Goal: Task Accomplishment & Management: Use online tool/utility

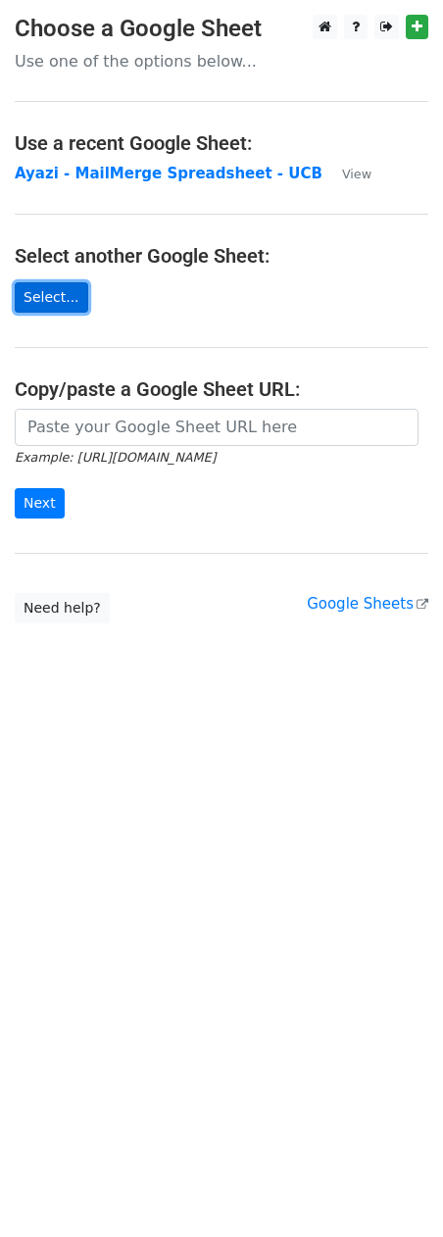
click at [56, 290] on link "Select..." at bounding box center [52, 297] width 74 height 30
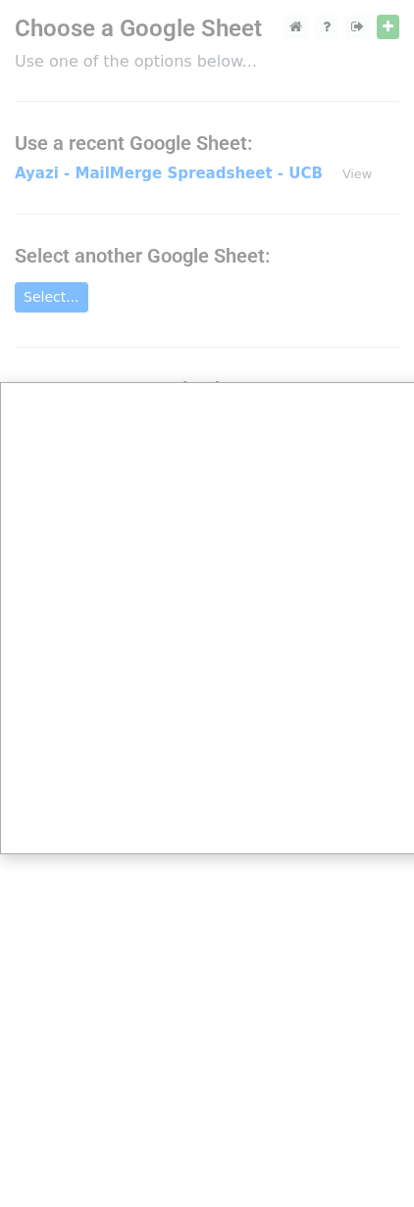
click at [223, 260] on div at bounding box center [221, 618] width 443 height 1237
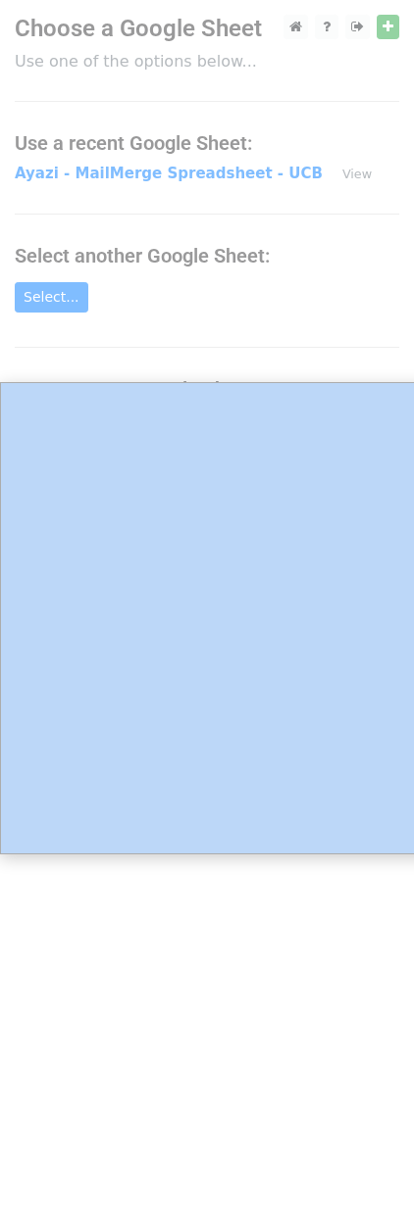
click at [310, 318] on div at bounding box center [221, 618] width 443 height 1237
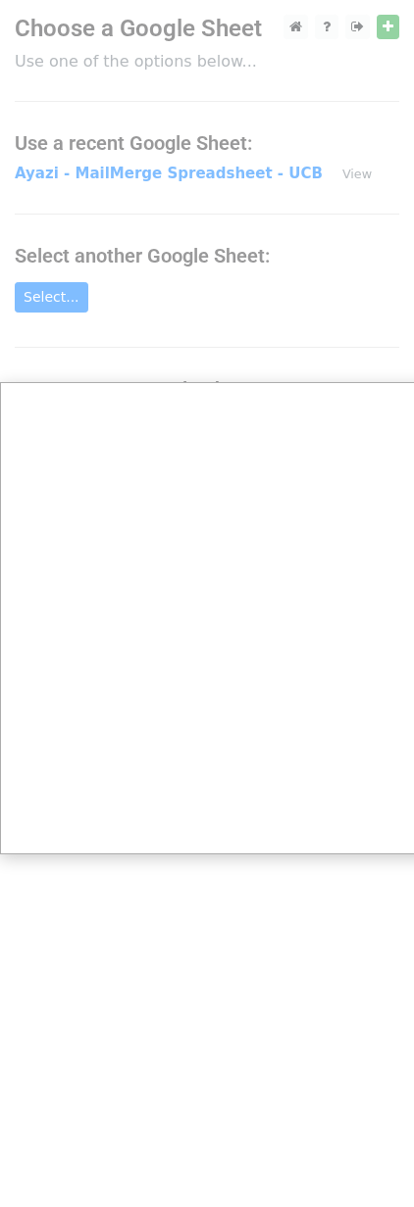
click at [61, 289] on div at bounding box center [221, 618] width 443 height 1237
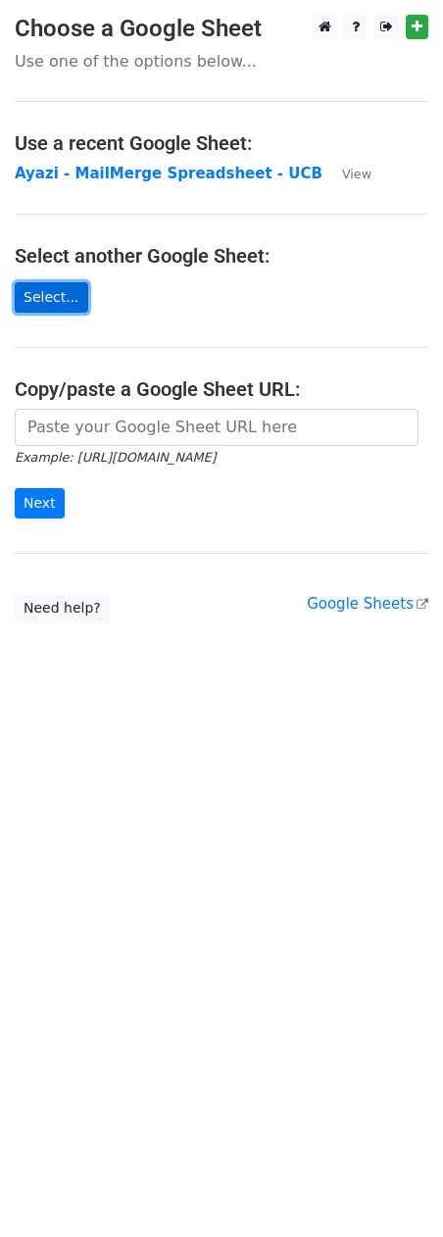
click at [82, 284] on link "Select..." at bounding box center [52, 297] width 74 height 30
click at [63, 285] on link "Select..." at bounding box center [52, 297] width 74 height 30
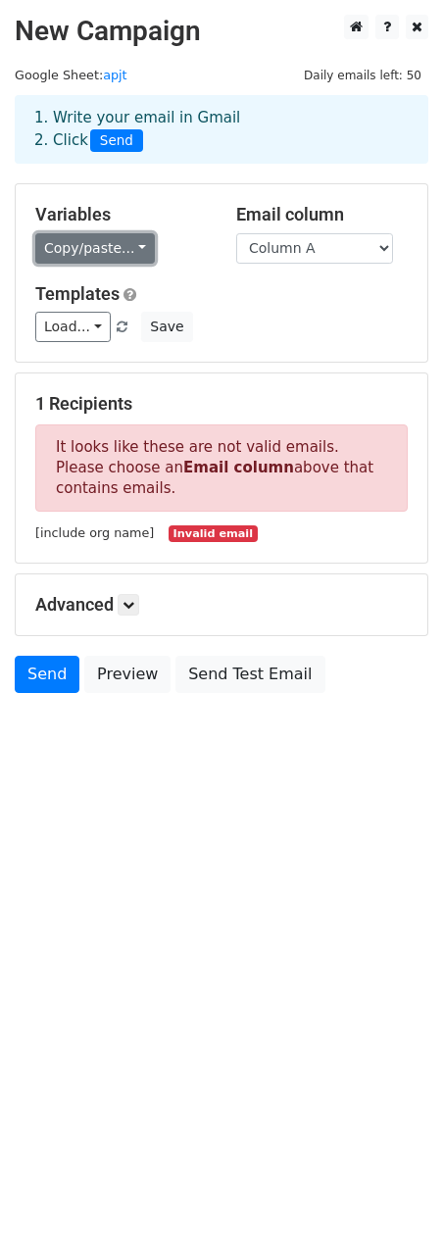
click at [105, 245] on link "Copy/paste..." at bounding box center [95, 248] width 120 height 30
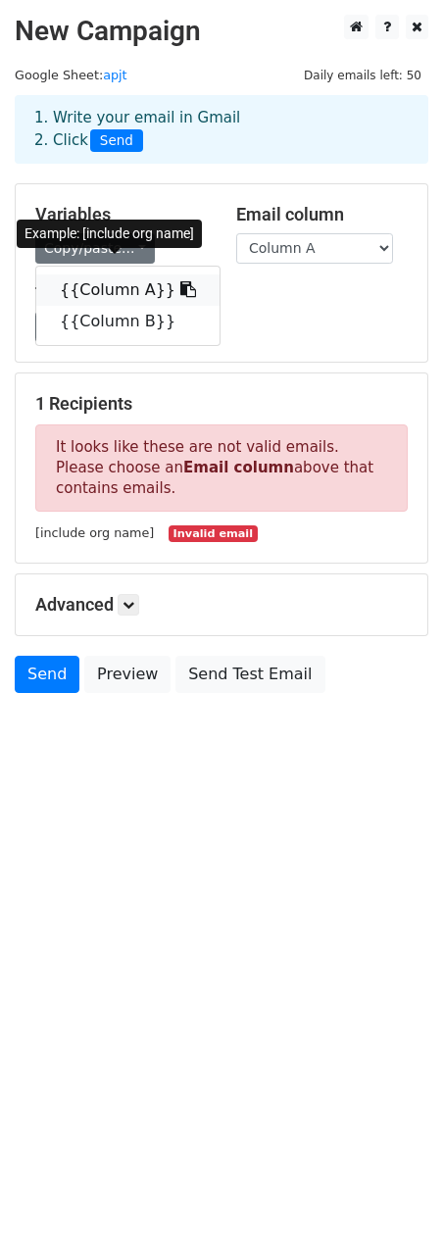
click at [138, 290] on link "{{Column A}}" at bounding box center [127, 289] width 183 height 31
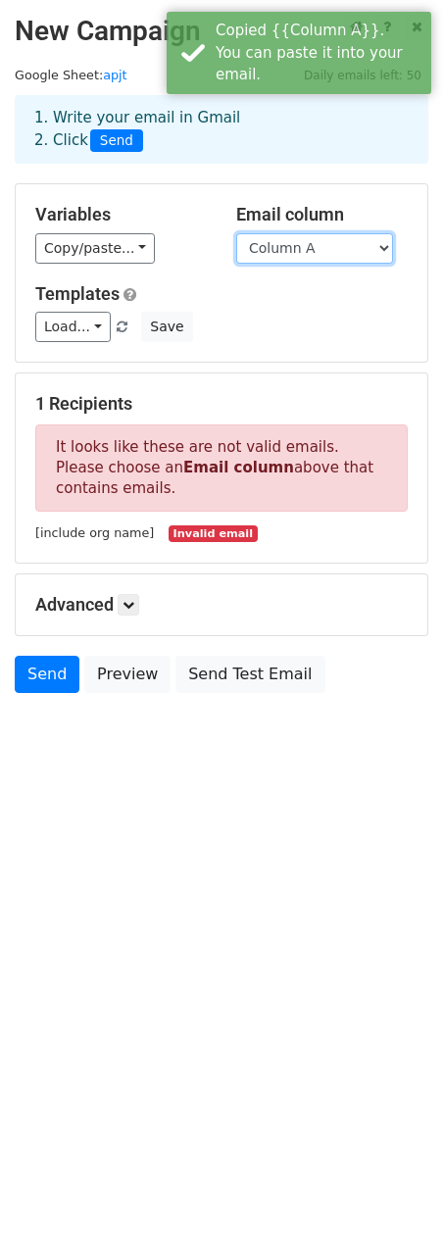
click at [327, 238] on select "Column A Column B" at bounding box center [314, 248] width 157 height 30
click at [236, 233] on select "Column A Column B" at bounding box center [314, 248] width 157 height 30
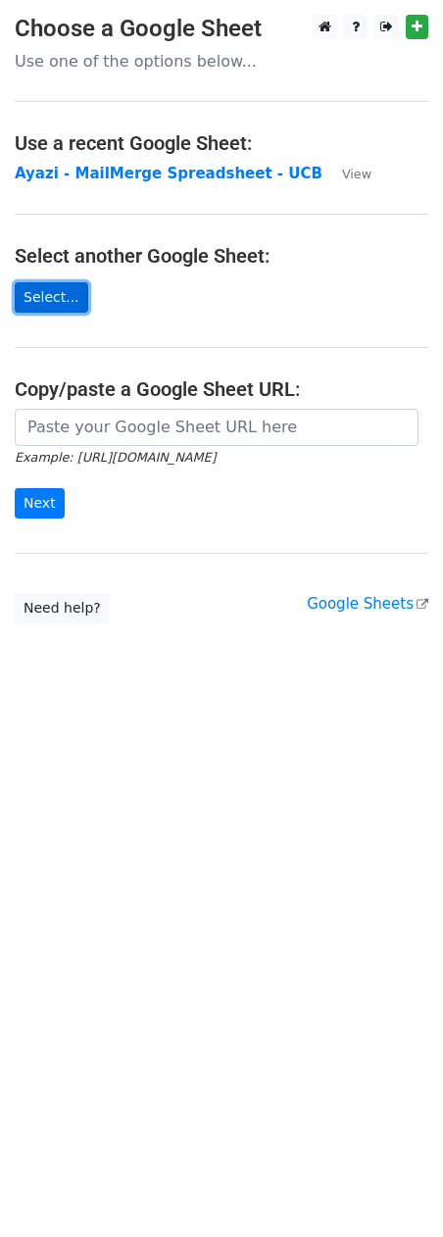
click at [59, 303] on link "Select..." at bounding box center [52, 297] width 74 height 30
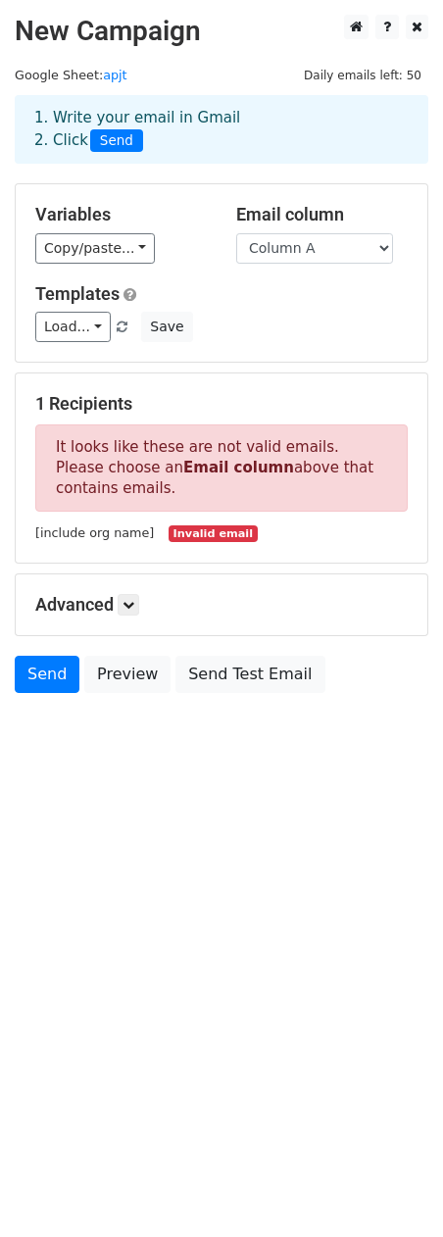
click at [128, 448] on p "It looks like these are not valid emails. Please choose an Email column above t…" at bounding box center [221, 467] width 372 height 87
click at [99, 237] on link "Copy/paste..." at bounding box center [95, 248] width 120 height 30
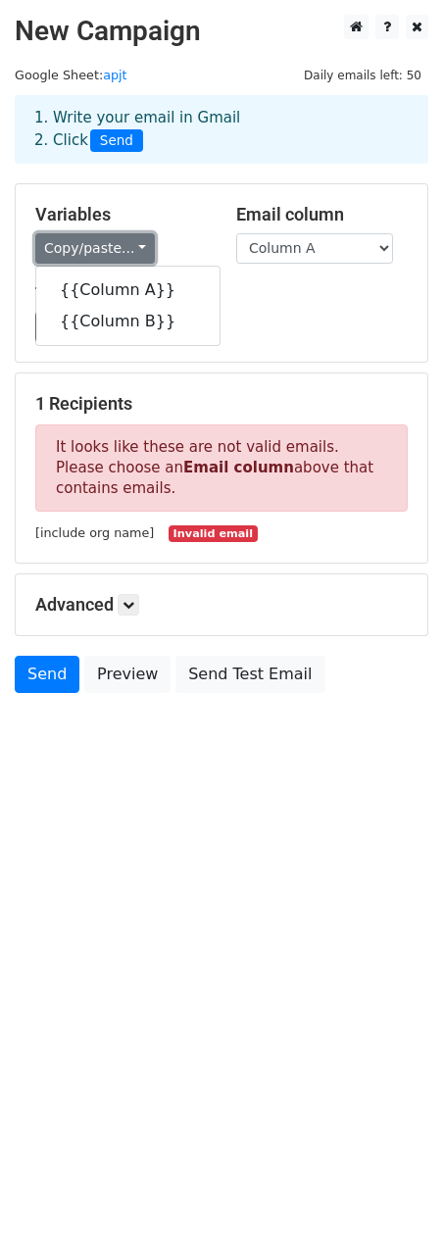
click at [99, 237] on link "Copy/paste..." at bounding box center [95, 248] width 120 height 30
click at [135, 247] on link "Copy/paste..." at bounding box center [95, 248] width 120 height 30
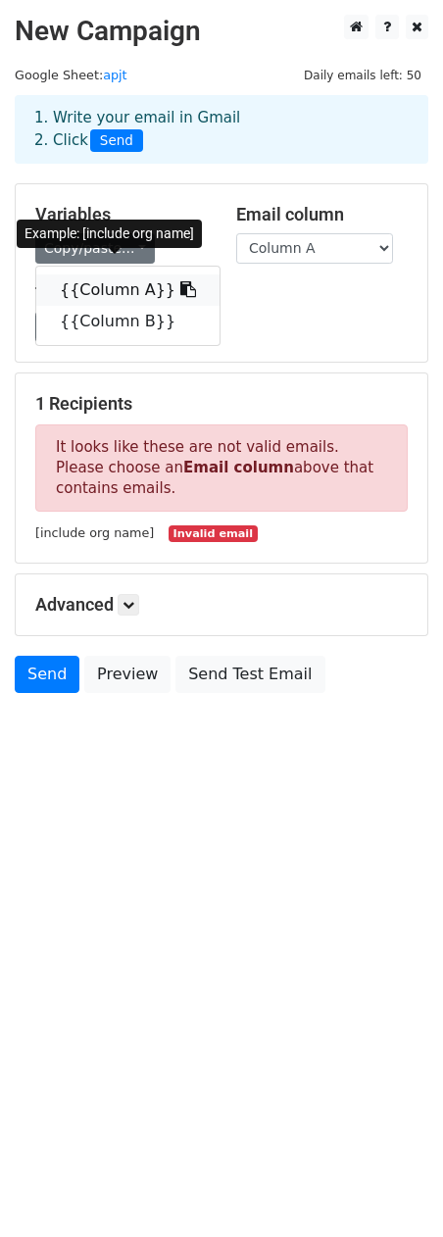
click at [119, 280] on link "{{Column A}}" at bounding box center [127, 289] width 183 height 31
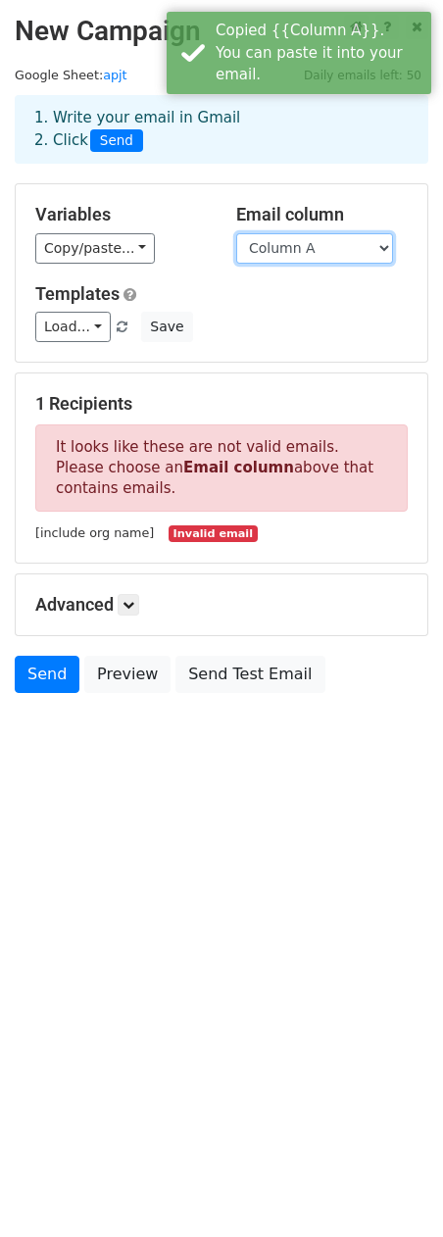
click at [300, 249] on select "Column A Column B" at bounding box center [314, 248] width 157 height 30
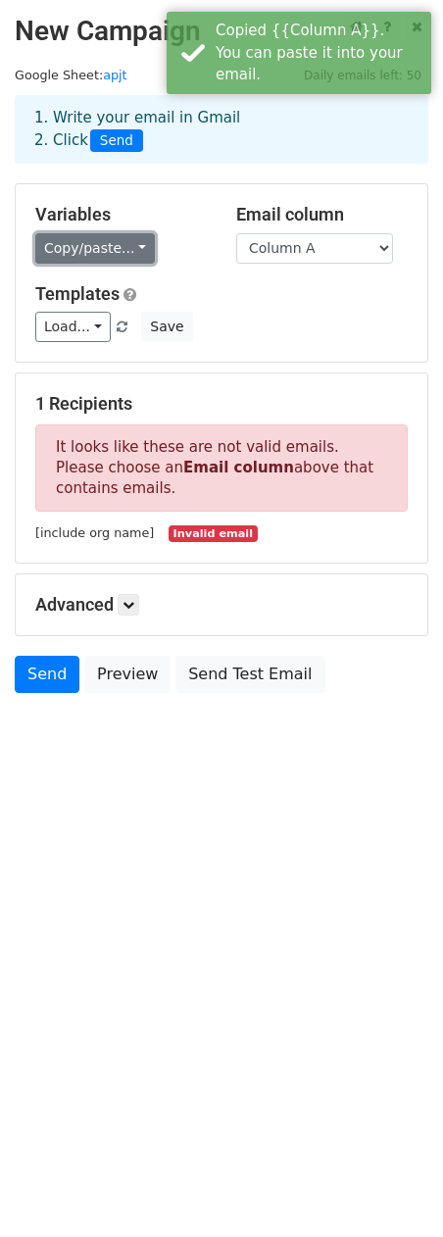
click at [121, 246] on link "Copy/paste..." at bounding box center [95, 248] width 120 height 30
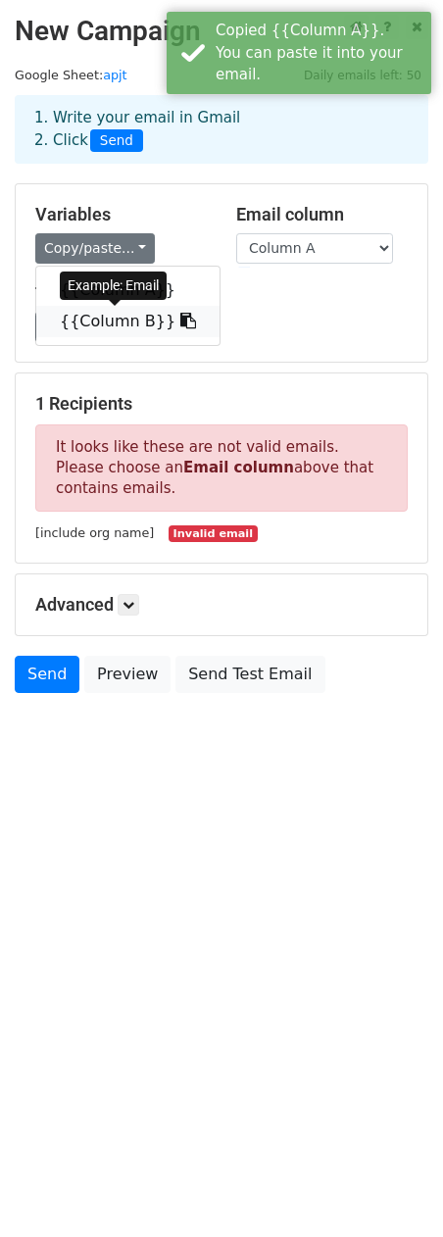
click at [127, 331] on link "{{Column B}}" at bounding box center [127, 321] width 183 height 31
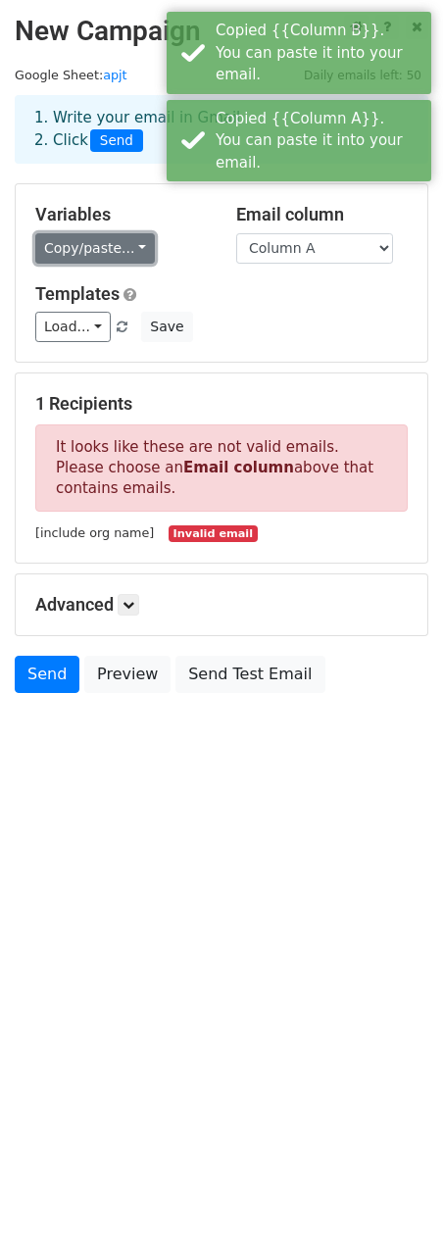
click at [116, 233] on link "Copy/paste..." at bounding box center [95, 248] width 120 height 30
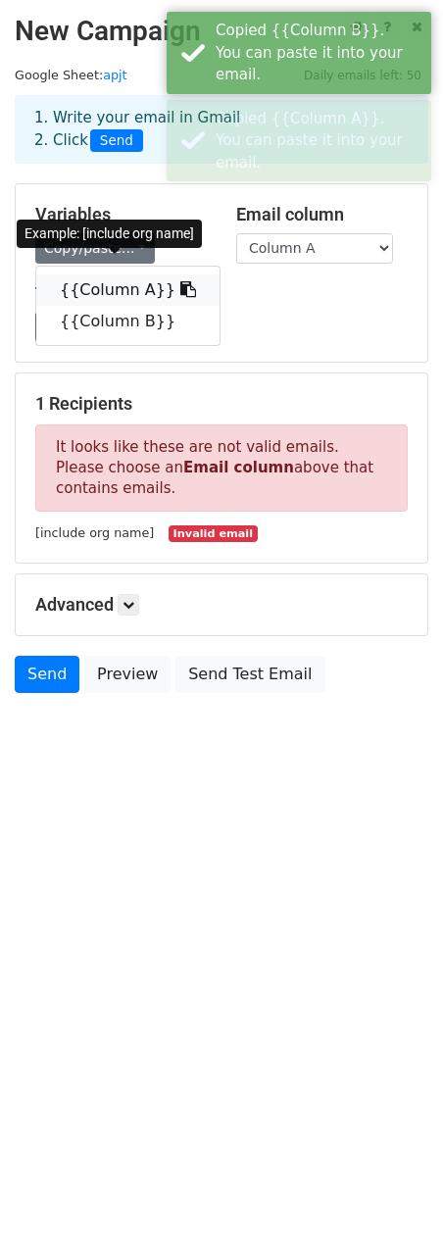
click at [116, 283] on link "{{Column A}}" at bounding box center [127, 289] width 183 height 31
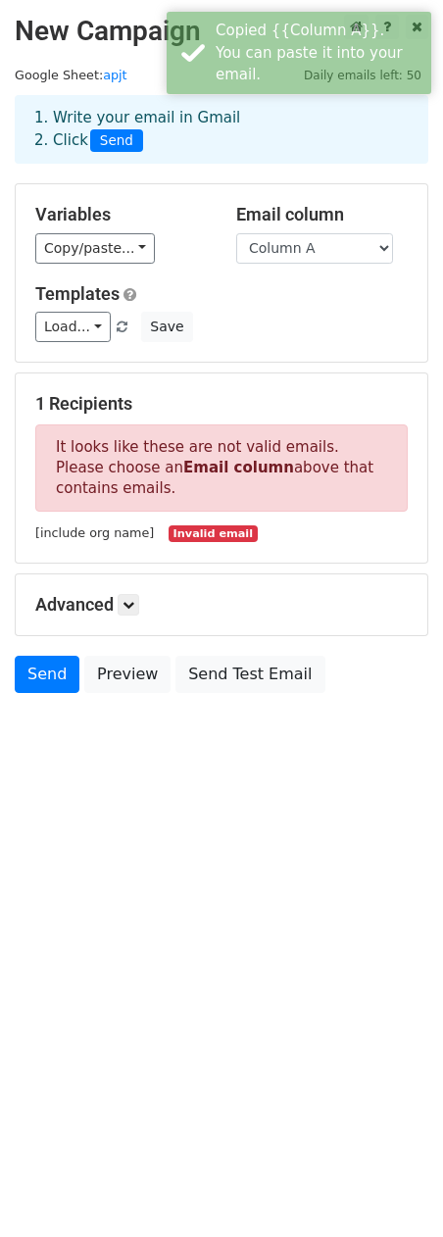
click at [117, 473] on p "It looks like these are not valid emails. Please choose an Email column above t…" at bounding box center [221, 467] width 372 height 87
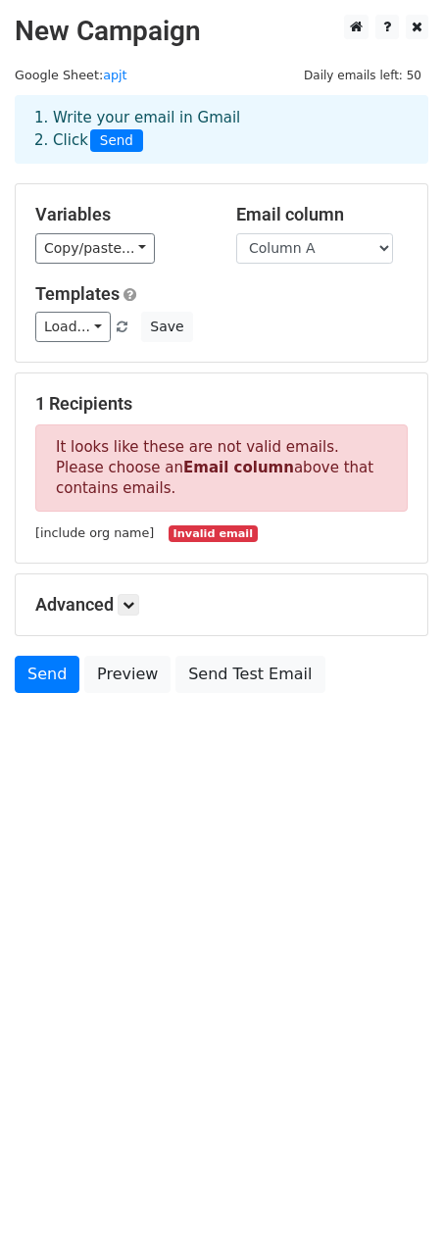
click at [135, 456] on p "It looks like these are not valid emails. Please choose an Email column above t…" at bounding box center [221, 467] width 372 height 87
click at [317, 242] on select "Column A Column B" at bounding box center [314, 248] width 157 height 30
select select "Column B"
click at [236, 233] on select "Column A Column B" at bounding box center [314, 248] width 157 height 30
click at [250, 296] on h5 "Templates" at bounding box center [221, 294] width 372 height 22
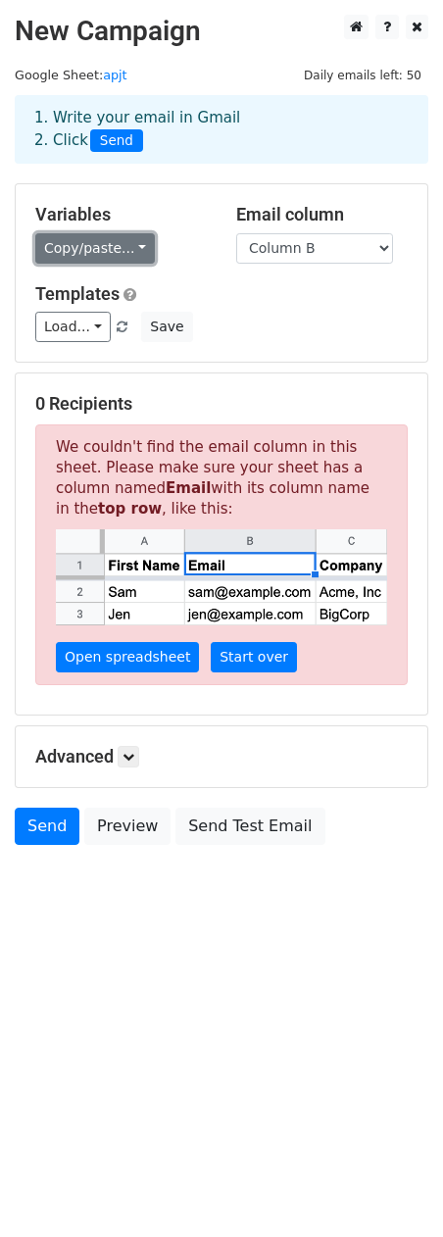
click at [91, 255] on link "Copy/paste..." at bounding box center [95, 248] width 120 height 30
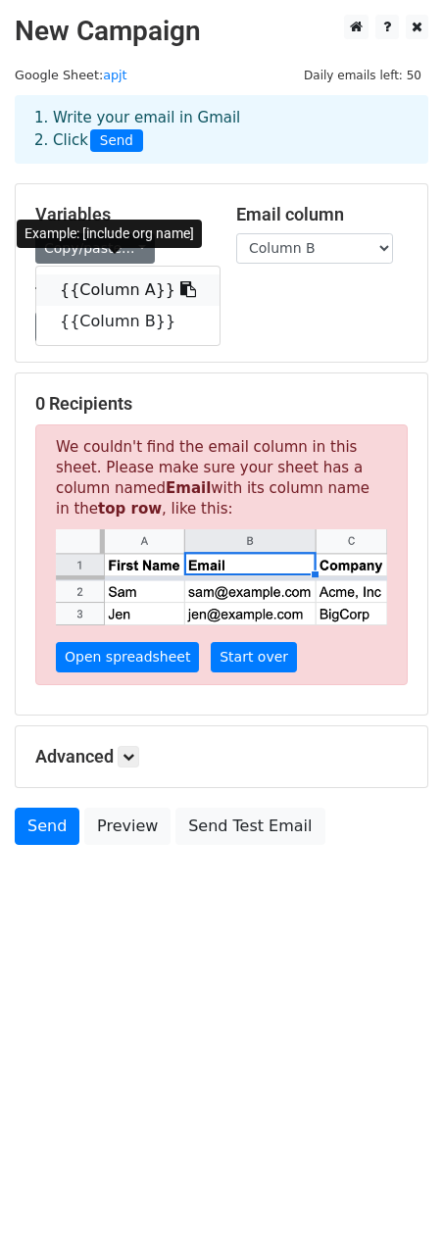
click at [104, 288] on link "{{Column A}}" at bounding box center [127, 289] width 183 height 31
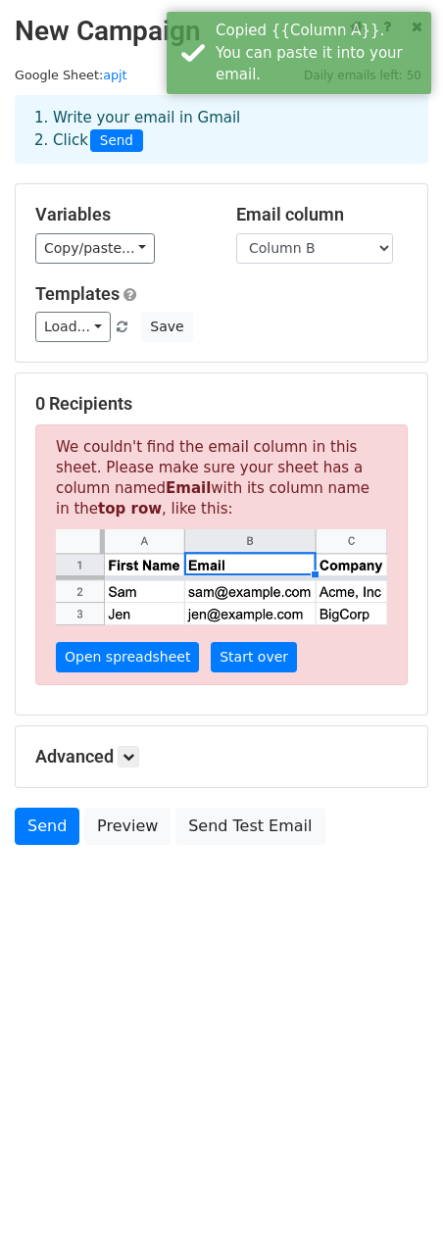
click at [146, 971] on html "New Campaign Daily emails left: 50 Google Sheet: apjt 1. Write your email in Gm…" at bounding box center [221, 618] width 443 height 1237
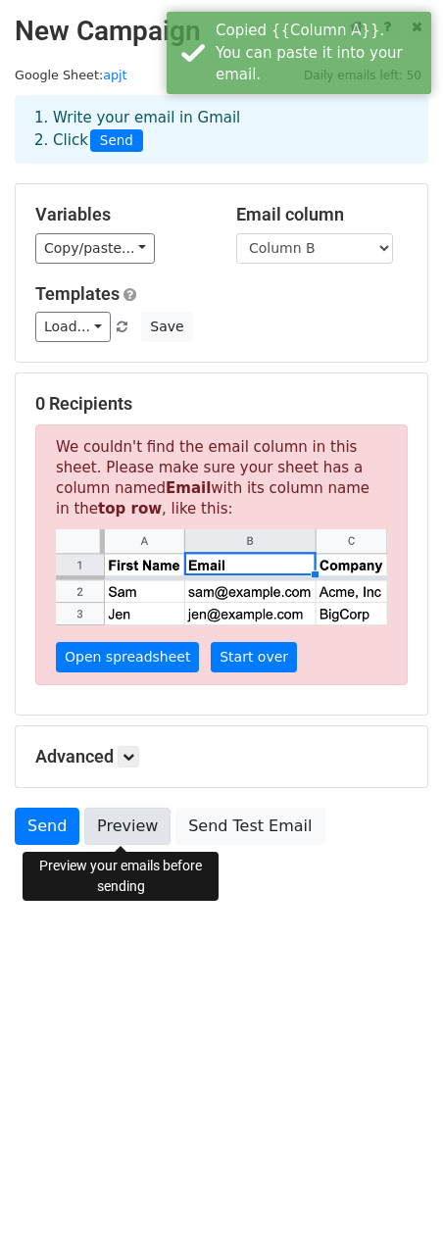
click at [142, 820] on link "Preview" at bounding box center [127, 826] width 86 height 37
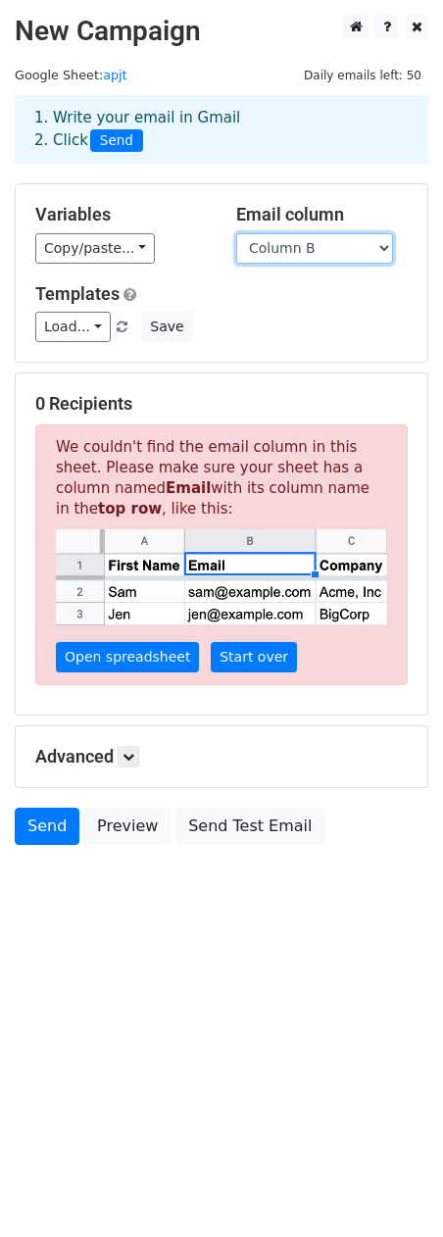
click at [318, 240] on select "Column A Column B" at bounding box center [314, 248] width 157 height 30
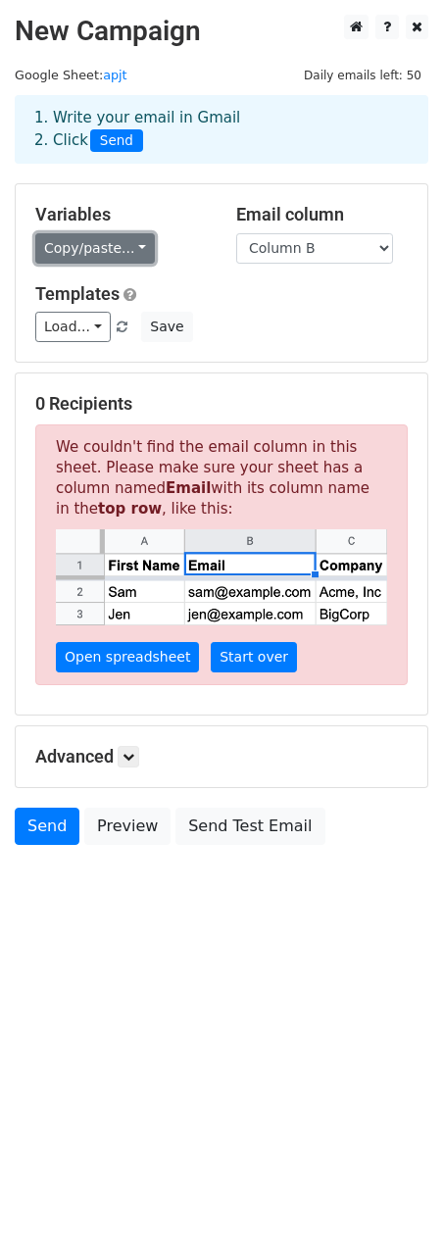
click at [101, 244] on link "Copy/paste..." at bounding box center [95, 248] width 120 height 30
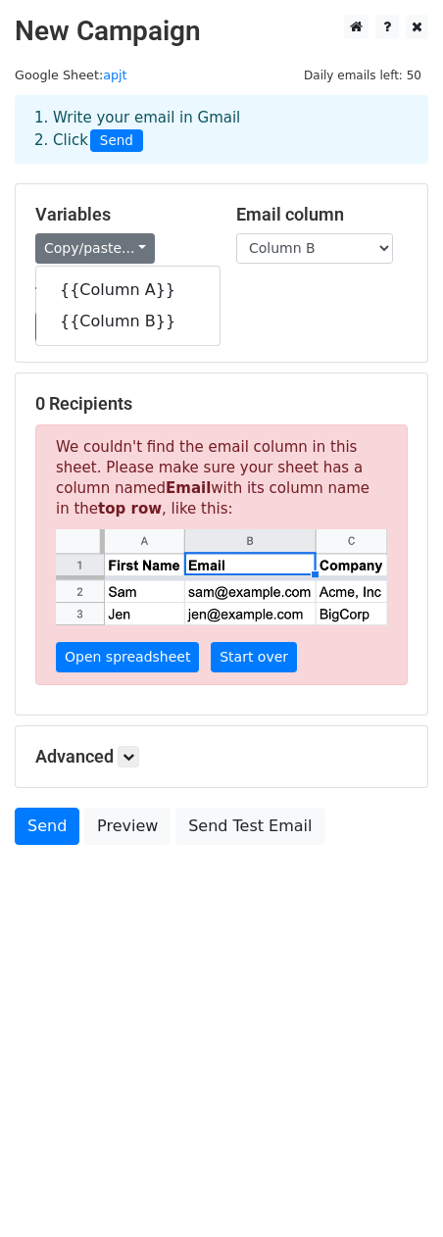
click at [101, 217] on h5 "Variables" at bounding box center [121, 215] width 172 height 22
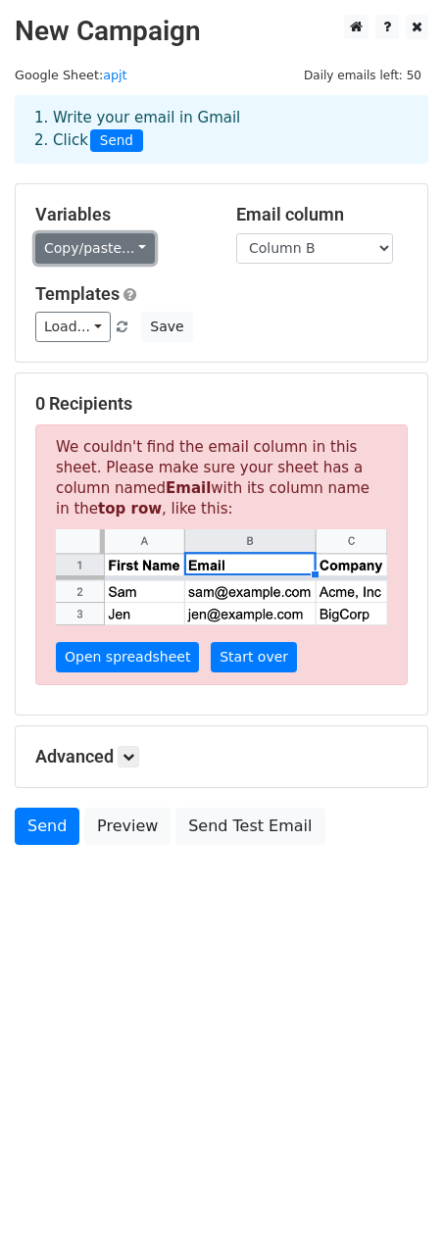
click at [101, 261] on link "Copy/paste..." at bounding box center [95, 248] width 120 height 30
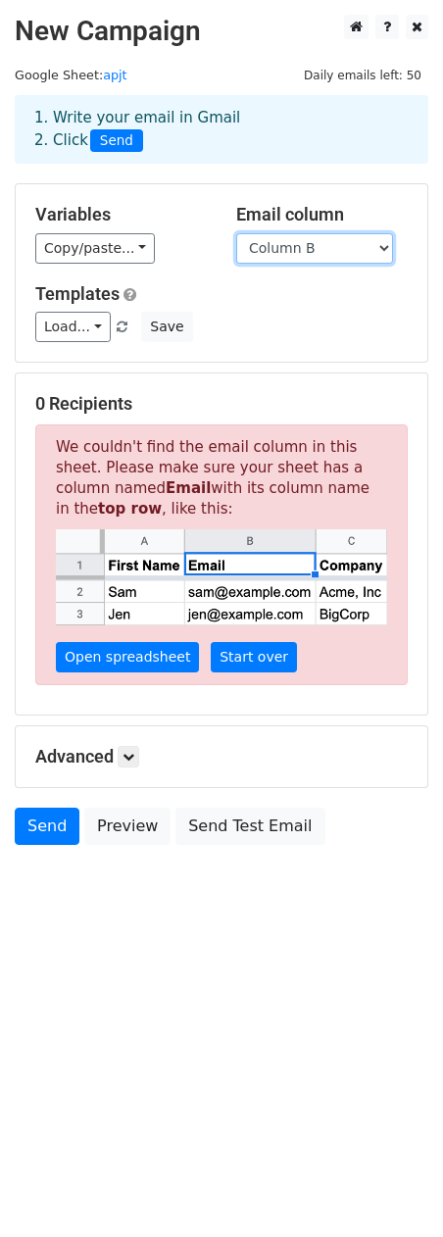
click at [316, 239] on select "Column A Column B" at bounding box center [314, 248] width 157 height 30
click at [236, 233] on select "Column A Column B" at bounding box center [314, 248] width 157 height 30
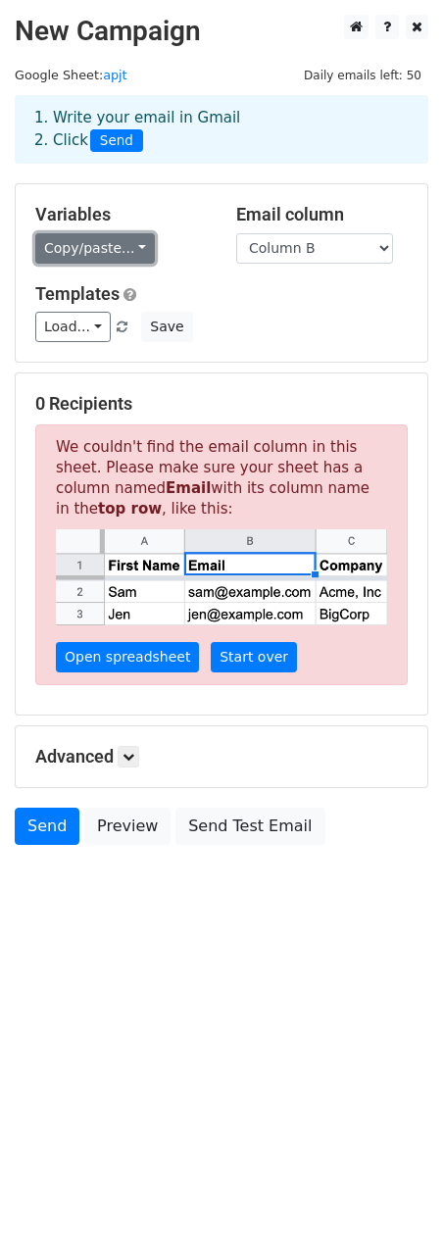
click at [106, 247] on link "Copy/paste..." at bounding box center [95, 248] width 120 height 30
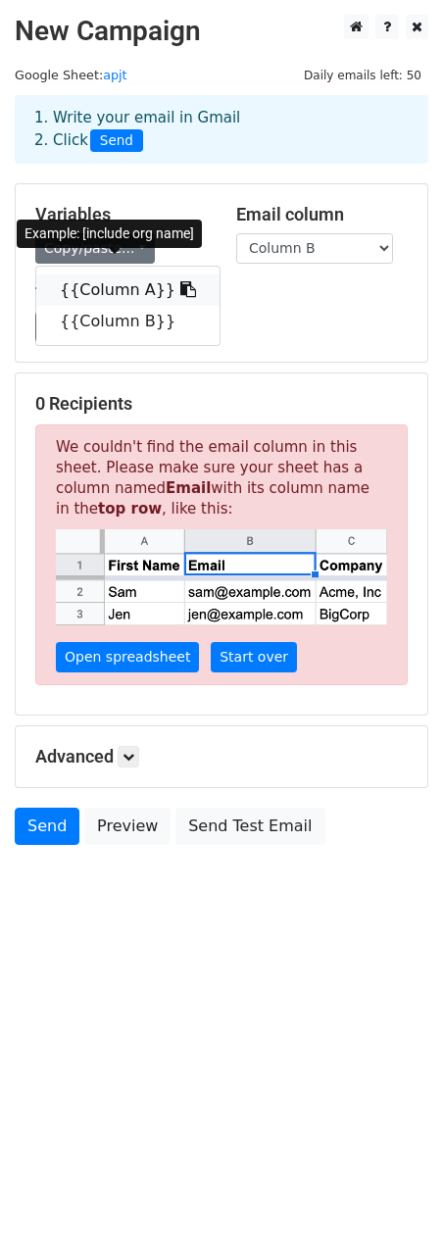
click at [180, 294] on icon at bounding box center [188, 289] width 16 height 16
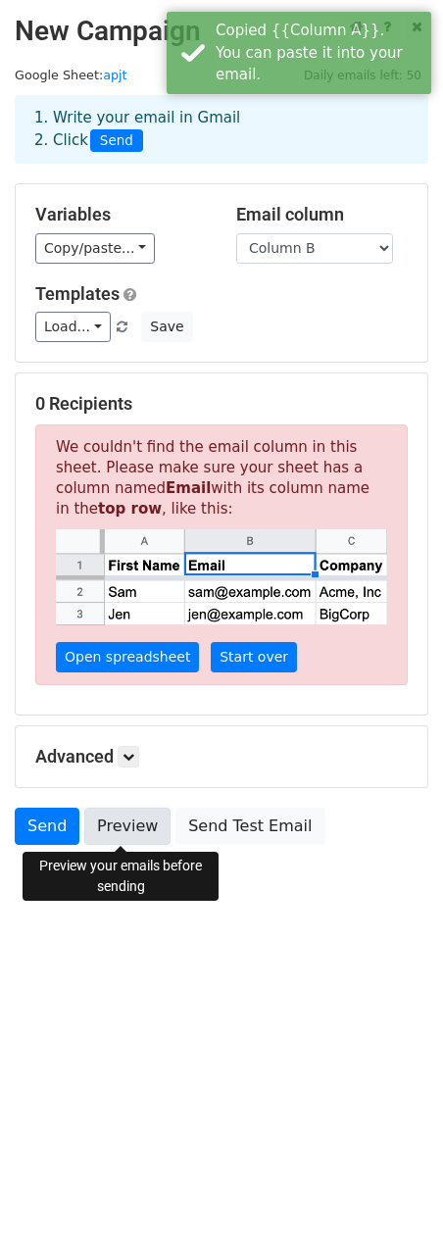
click at [126, 821] on link "Preview" at bounding box center [127, 826] width 86 height 37
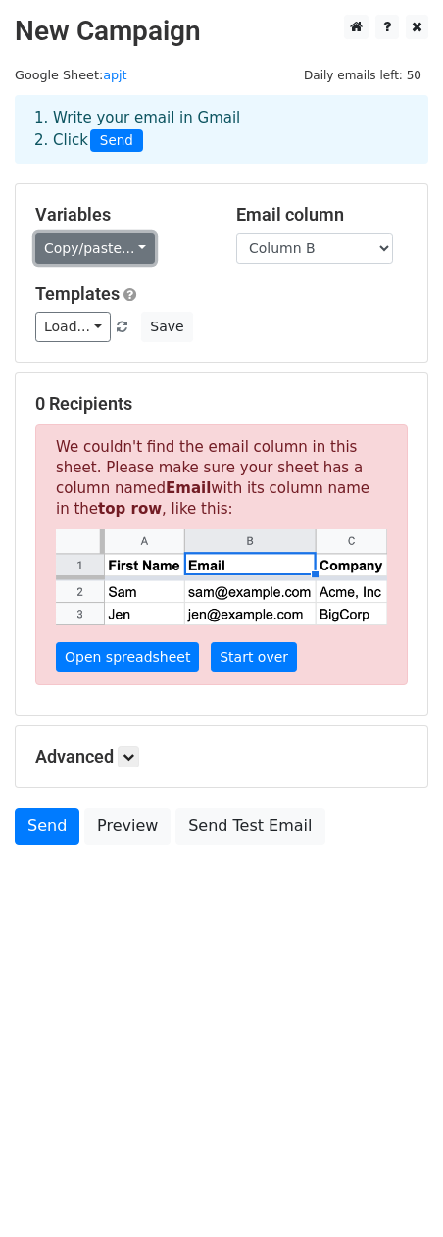
click at [125, 244] on link "Copy/paste..." at bounding box center [95, 248] width 120 height 30
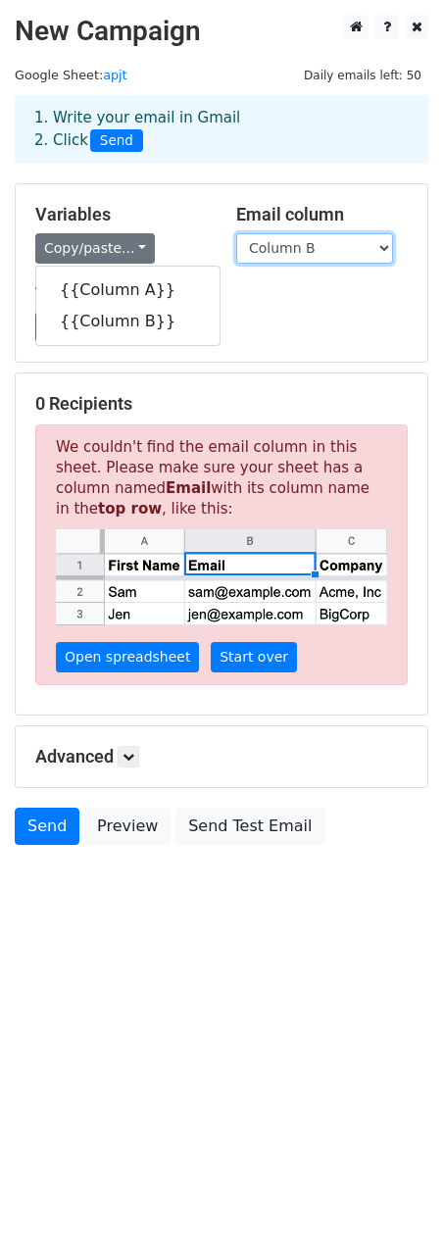
click at [310, 243] on select "Column A Column B" at bounding box center [314, 248] width 157 height 30
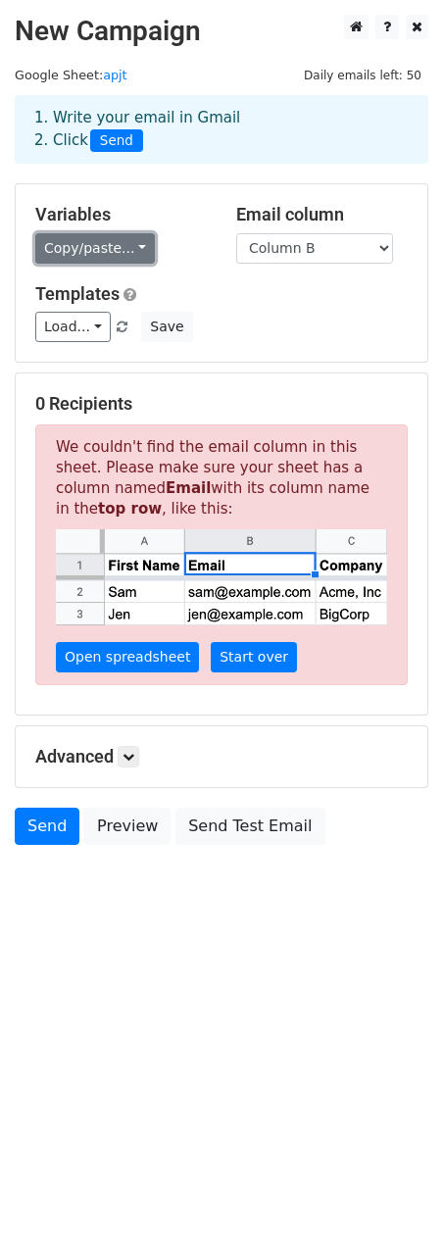
click at [92, 252] on link "Copy/paste..." at bounding box center [95, 248] width 120 height 30
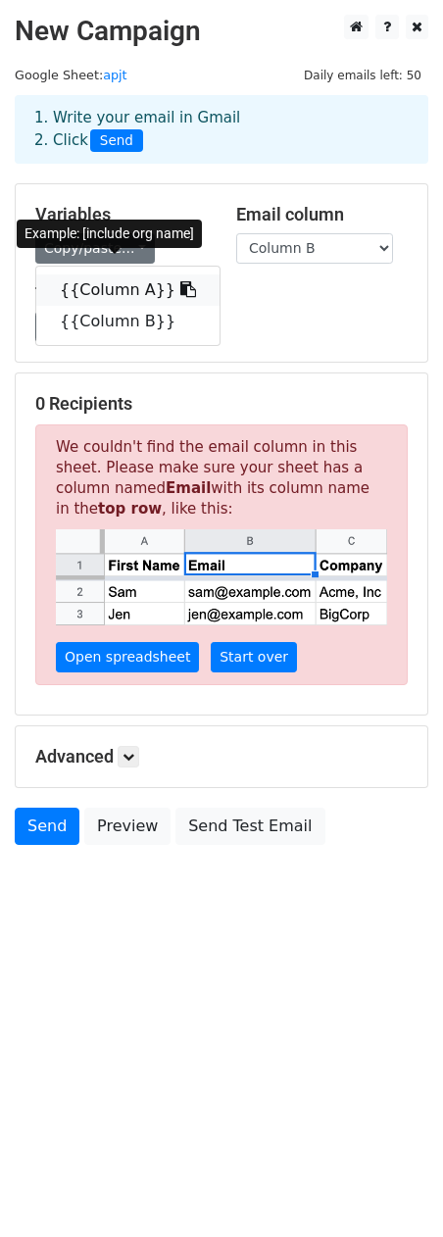
click at [136, 292] on link "{{Column A}}" at bounding box center [127, 289] width 183 height 31
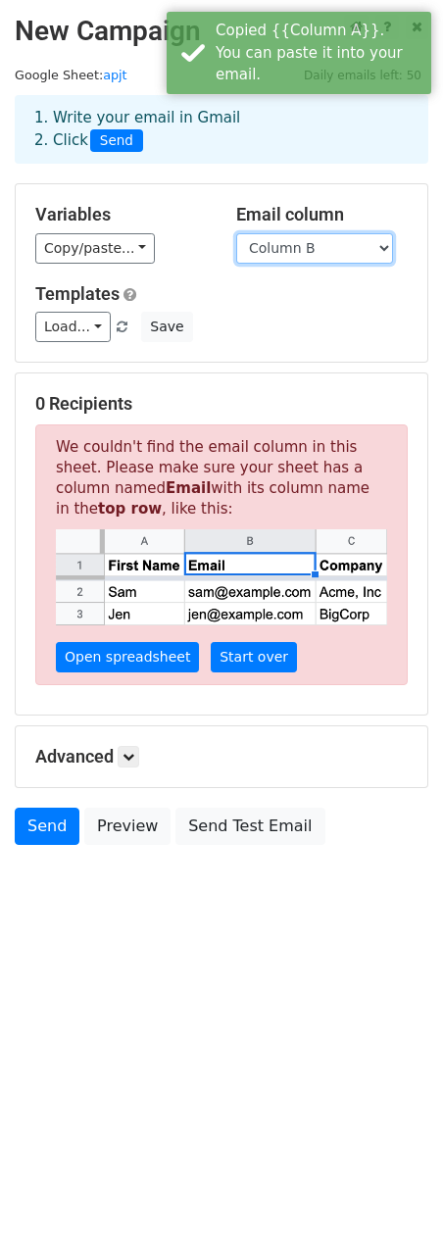
click at [306, 255] on select "Column A Column B" at bounding box center [314, 248] width 157 height 30
click at [236, 233] on select "Column A Column B" at bounding box center [314, 248] width 157 height 30
click at [289, 283] on h5 "Templates" at bounding box center [221, 294] width 372 height 22
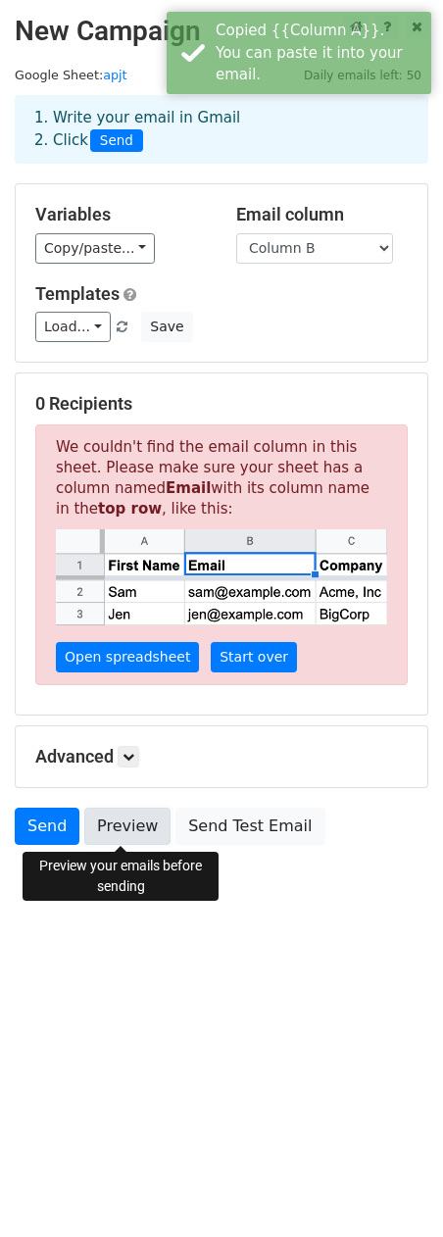
click at [121, 833] on link "Preview" at bounding box center [127, 826] width 86 height 37
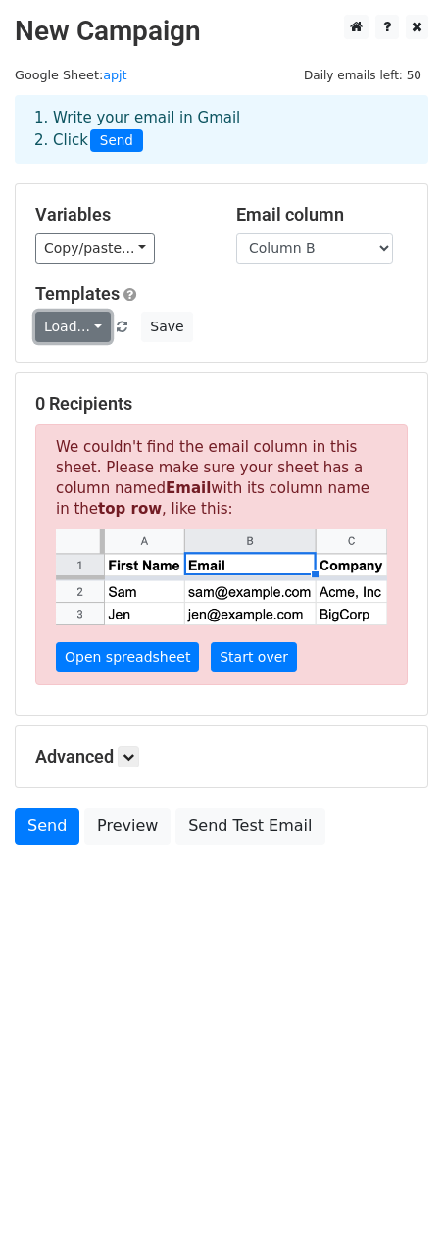
click at [78, 325] on link "Load..." at bounding box center [72, 327] width 75 height 30
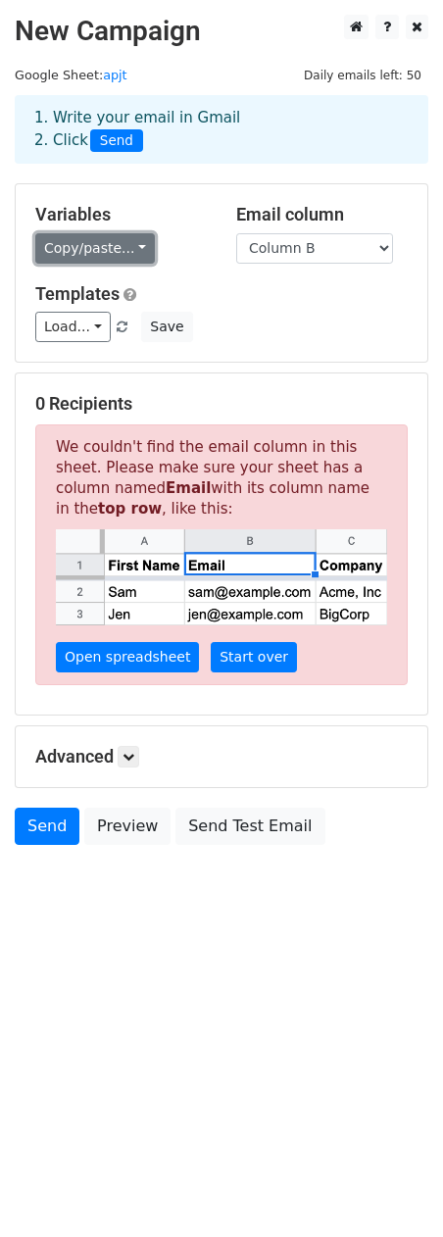
click at [86, 247] on link "Copy/paste..." at bounding box center [95, 248] width 120 height 30
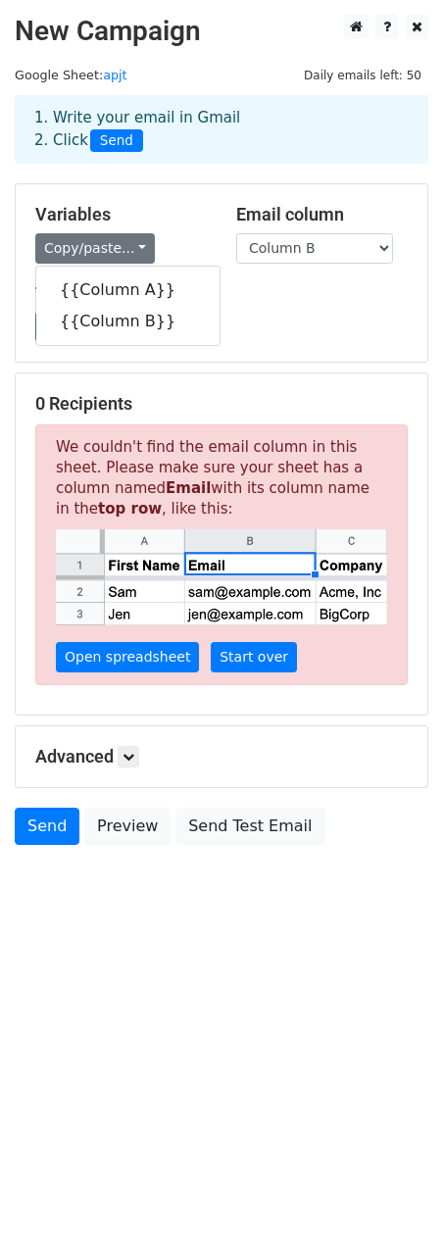
click at [102, 198] on div "Variables Copy/paste... {{Column A}} {{Column B}} Email column Column A Column …" at bounding box center [222, 272] width 412 height 177
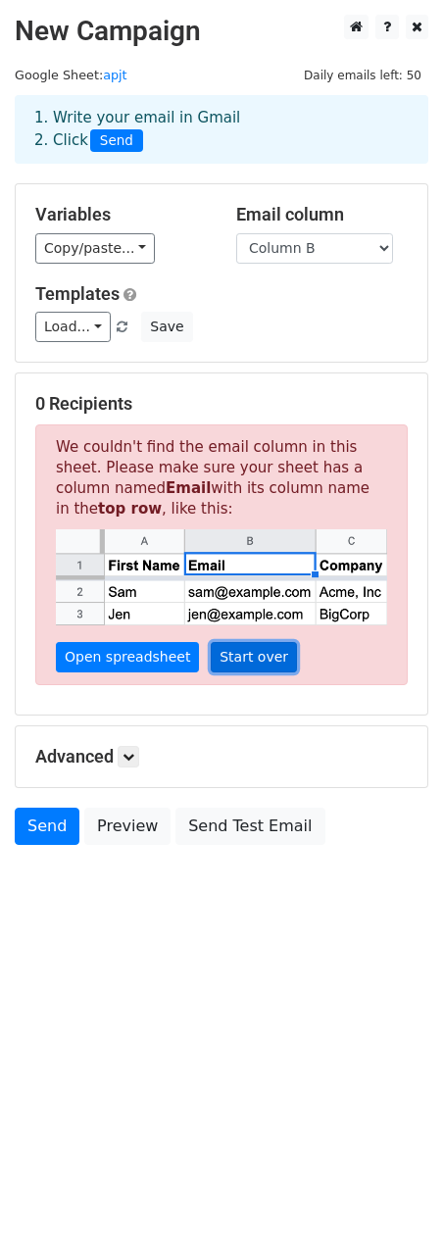
click at [223, 648] on link "Start over" at bounding box center [254, 657] width 86 height 30
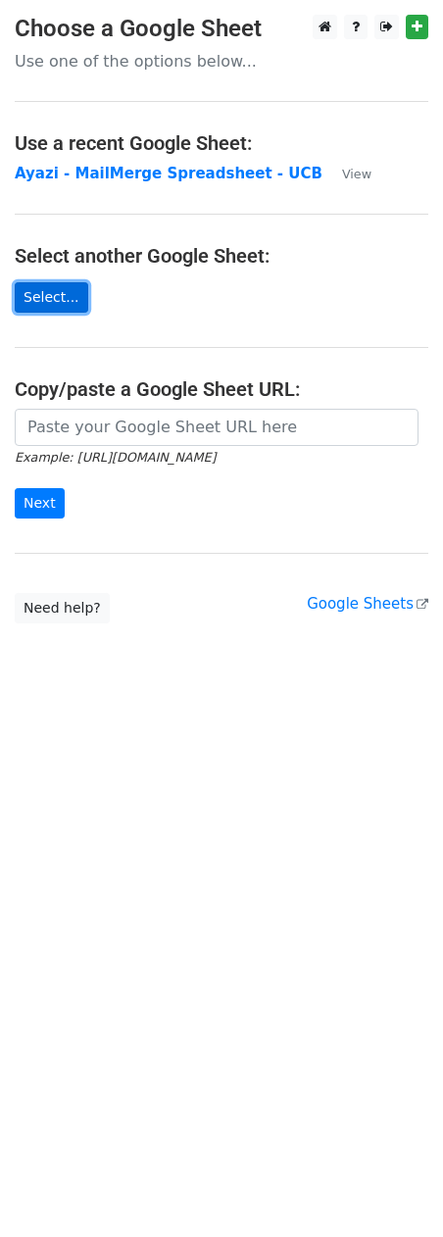
click at [62, 296] on link "Select..." at bounding box center [52, 297] width 74 height 30
